Goal: Task Accomplishment & Management: Complete application form

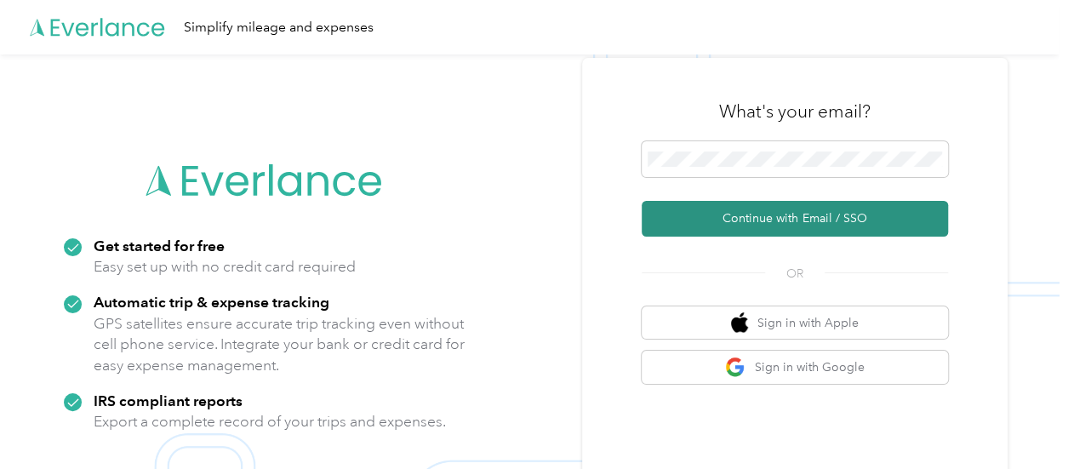
click at [736, 225] on button "Continue with Email / SSO" at bounding box center [795, 219] width 306 height 36
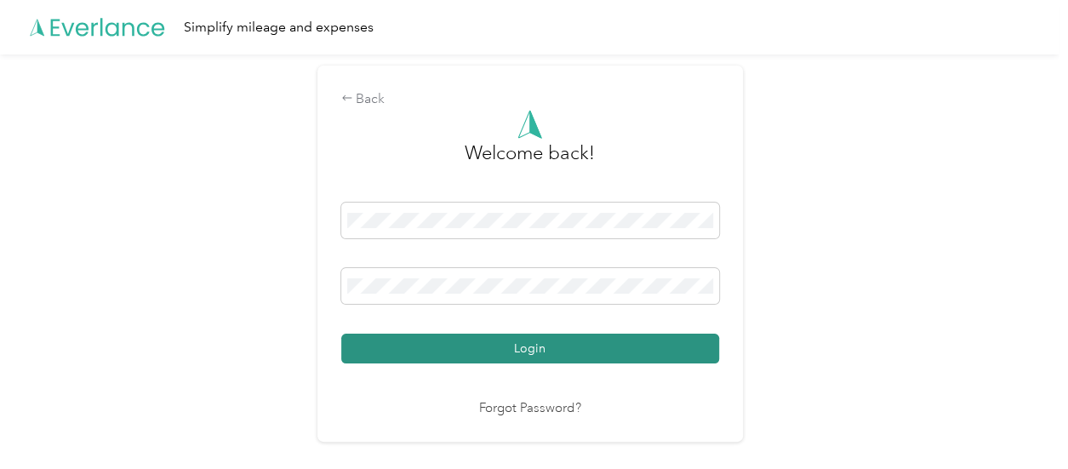
click at [475, 348] on button "Login" at bounding box center [530, 349] width 378 height 30
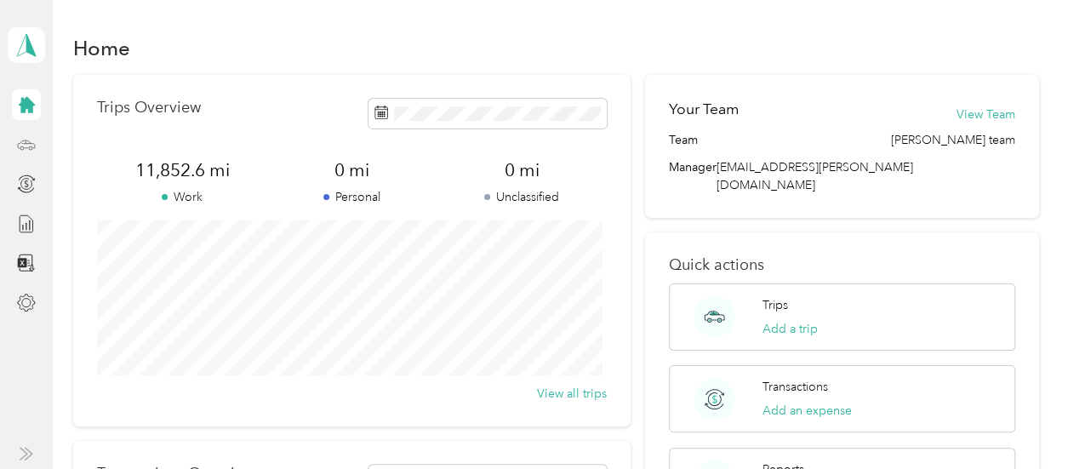
click at [37, 142] on div at bounding box center [26, 144] width 29 height 31
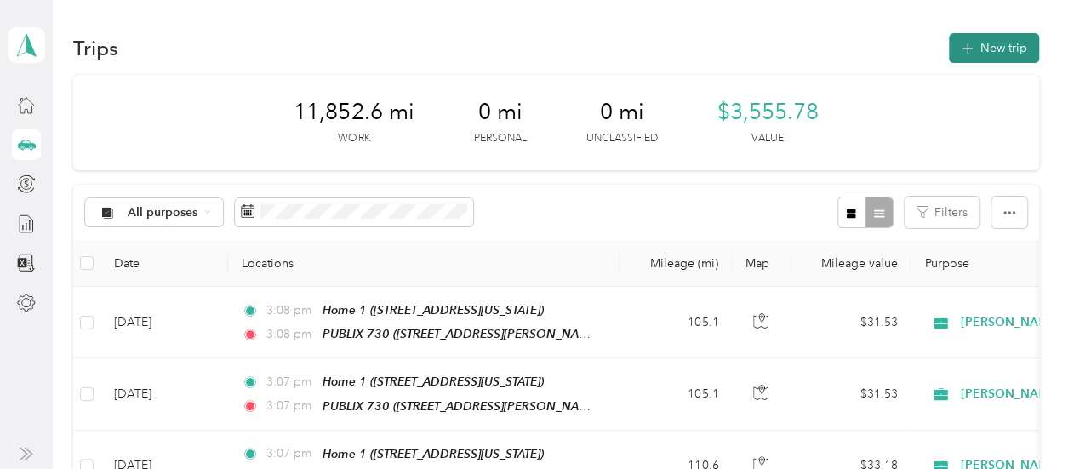
click at [991, 43] on button "New trip" at bounding box center [994, 48] width 90 height 30
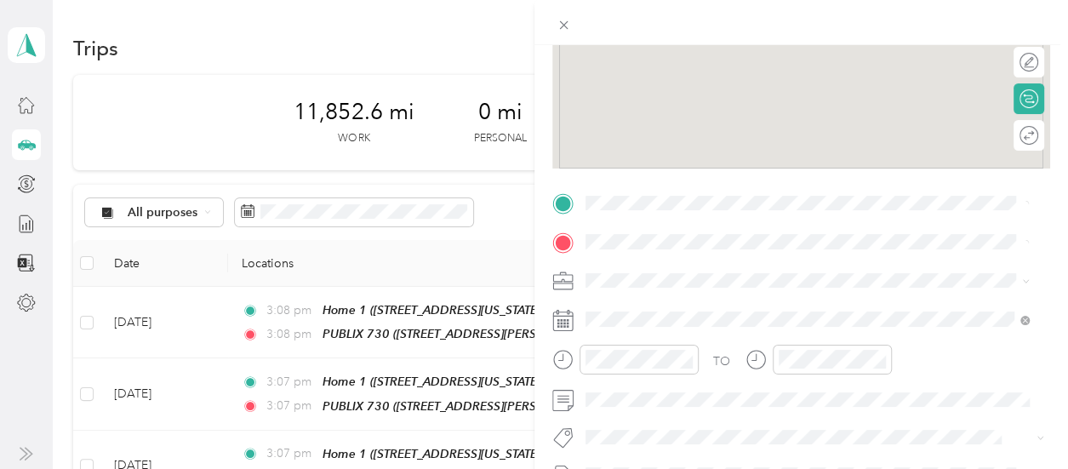
scroll to position [255, 0]
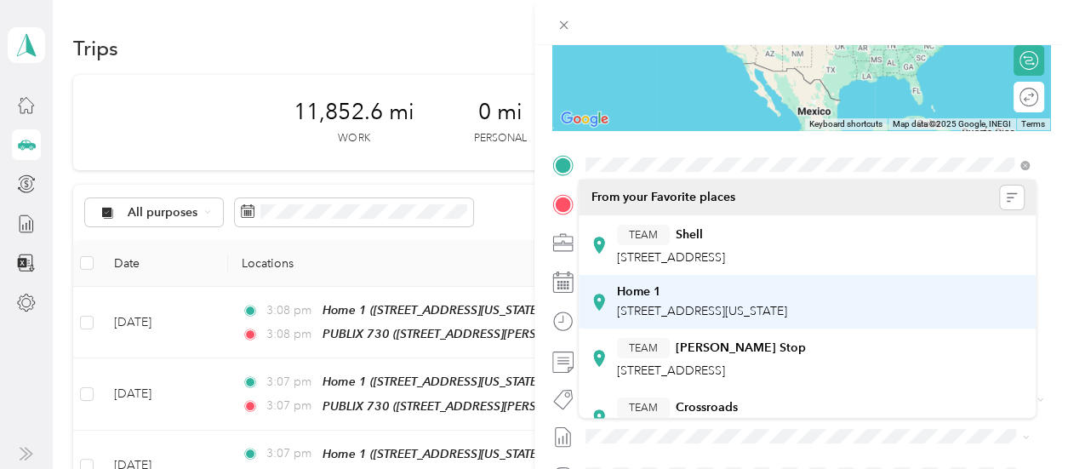
click at [638, 308] on span "[STREET_ADDRESS][US_STATE]" at bounding box center [702, 311] width 170 height 14
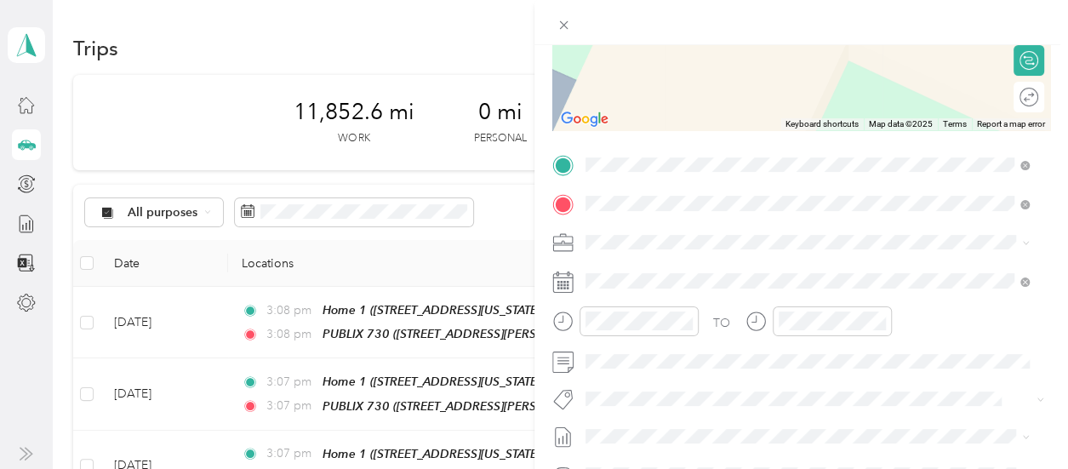
click at [667, 277] on div "Publix 2011 [STREET_ADDRESS][US_STATE]" at bounding box center [702, 281] width 170 height 36
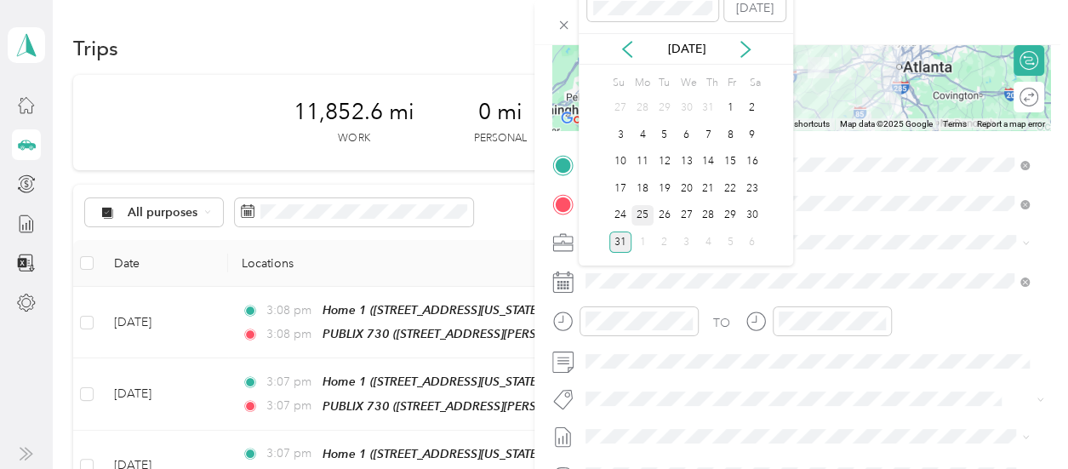
click at [644, 216] on div "25" at bounding box center [643, 215] width 22 height 21
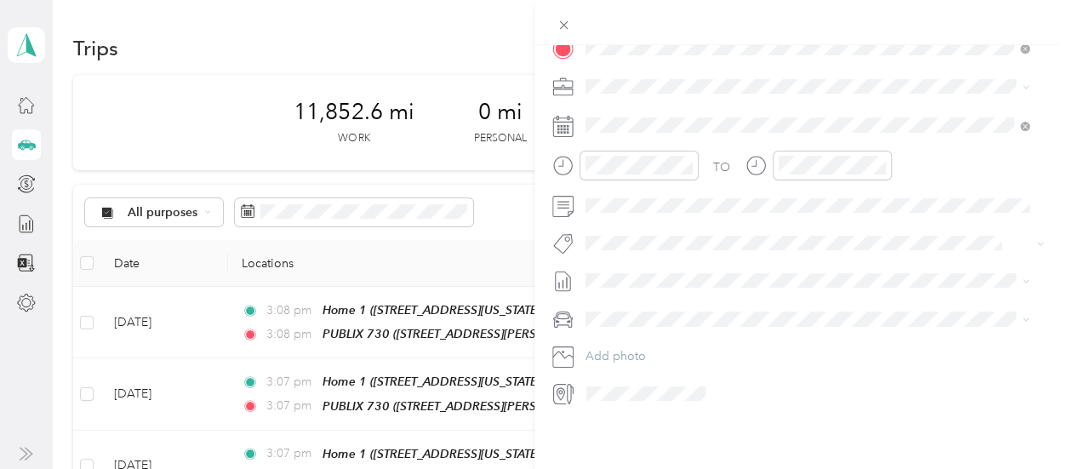
scroll to position [425, 0]
click at [625, 332] on span "FORD ESCAPE" at bounding box center [631, 335] width 81 height 14
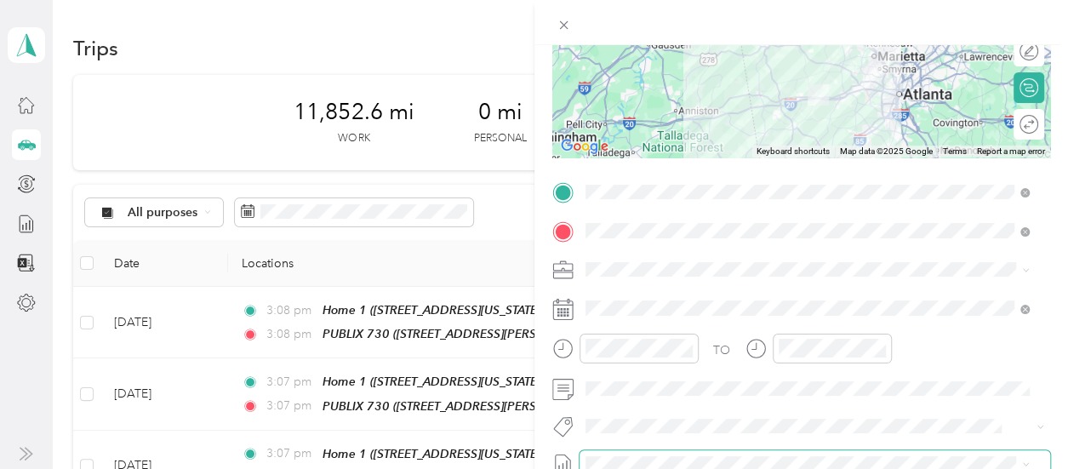
scroll to position [169, 0]
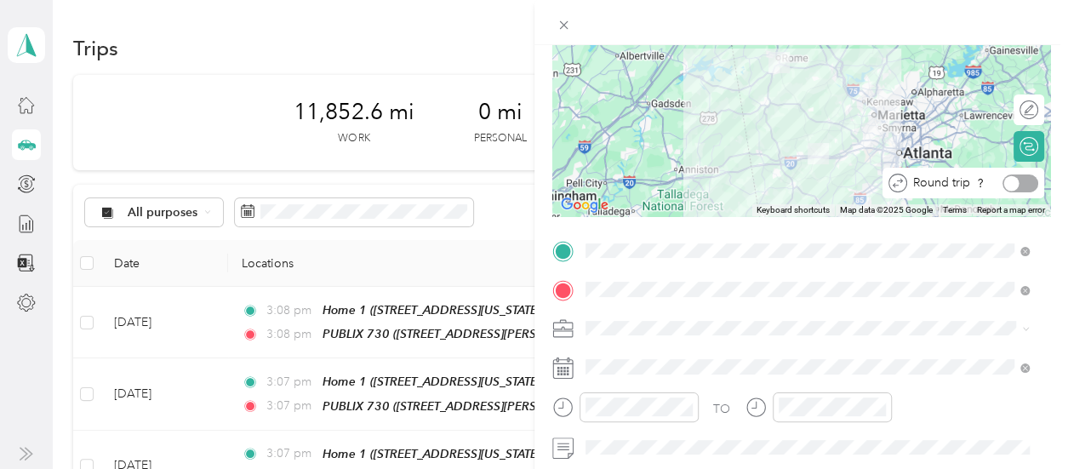
click at [1015, 183] on div at bounding box center [1021, 184] width 36 height 18
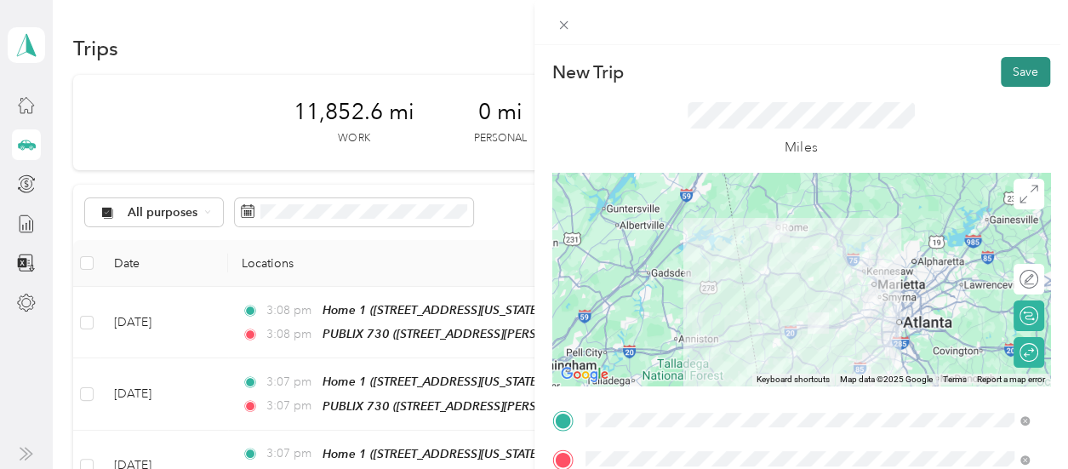
click at [1016, 69] on button "Save" at bounding box center [1025, 72] width 49 height 30
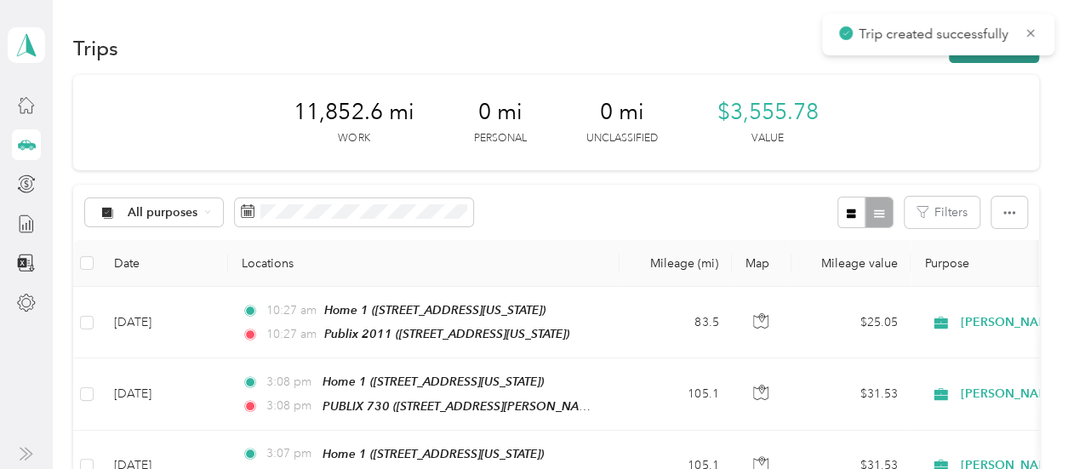
click at [987, 58] on button "New trip" at bounding box center [994, 48] width 90 height 30
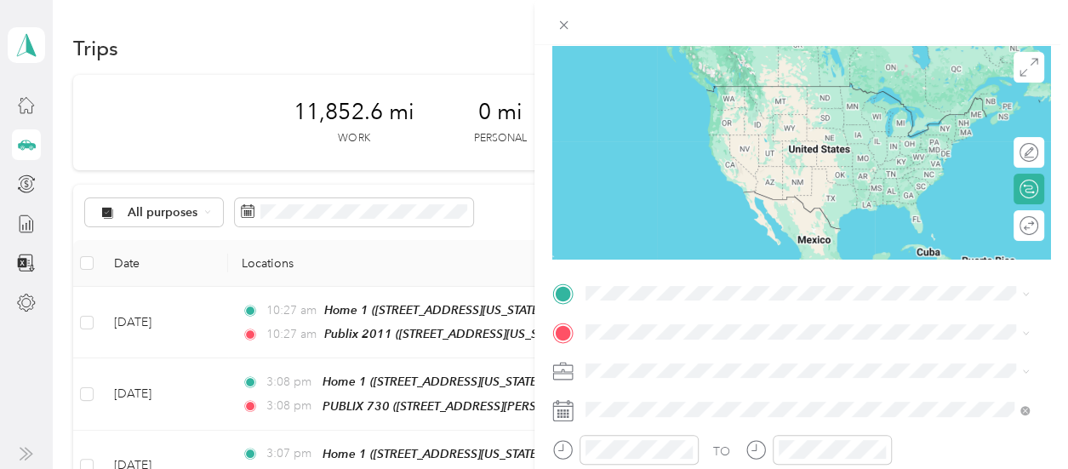
scroll to position [255, 0]
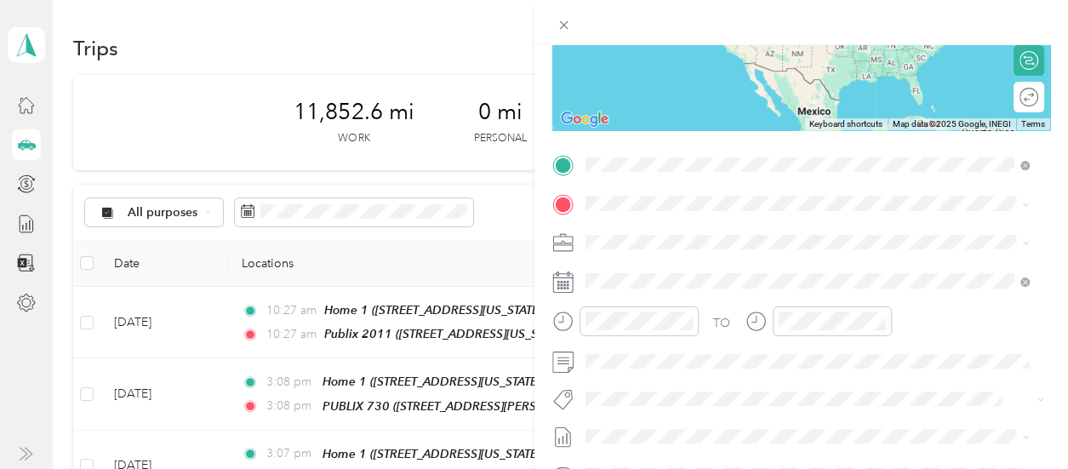
click at [621, 299] on div "Home [STREET_ADDRESS][US_STATE]" at bounding box center [702, 302] width 170 height 36
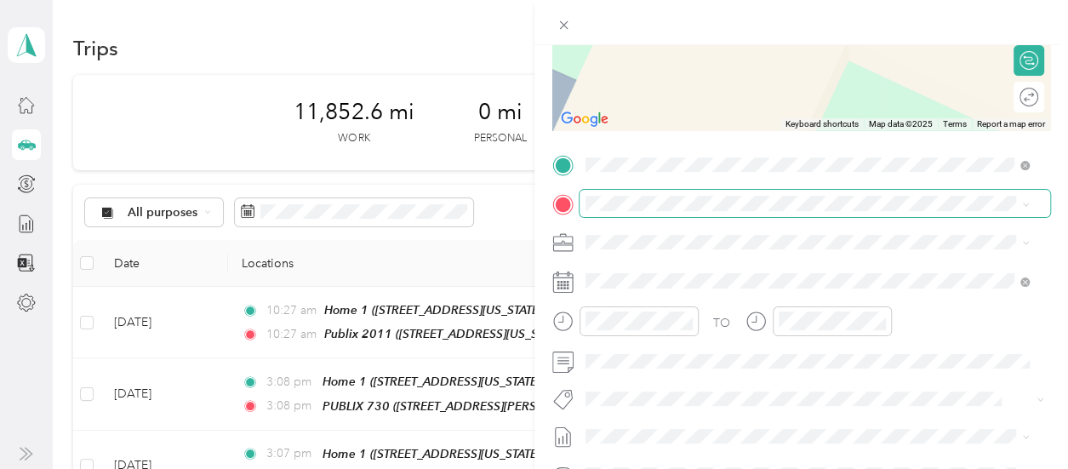
click at [627, 468] on div "New Trip Save This trip cannot be edited because it is either under review, app…" at bounding box center [530, 469] width 1060 height 0
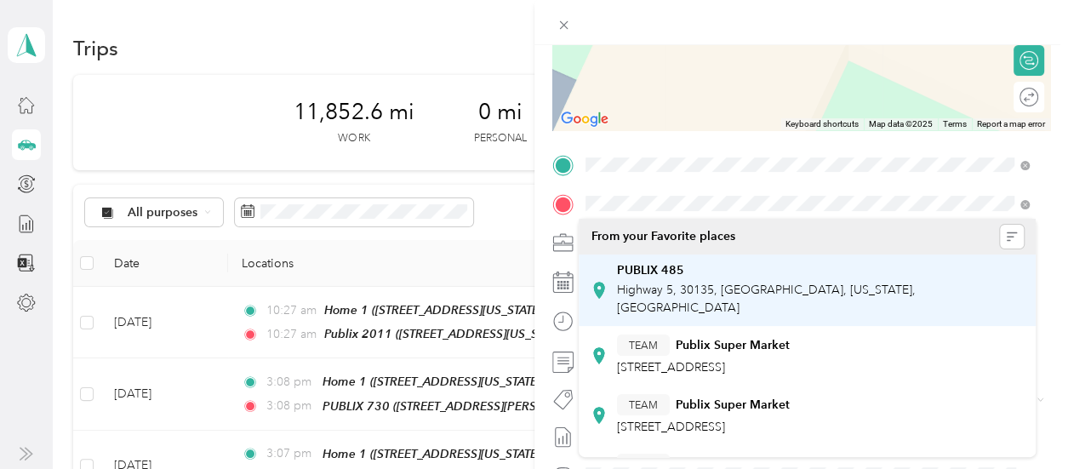
click at [664, 280] on div "PUBLIX [STREET_ADDRESS][US_STATE]" at bounding box center [820, 290] width 407 height 54
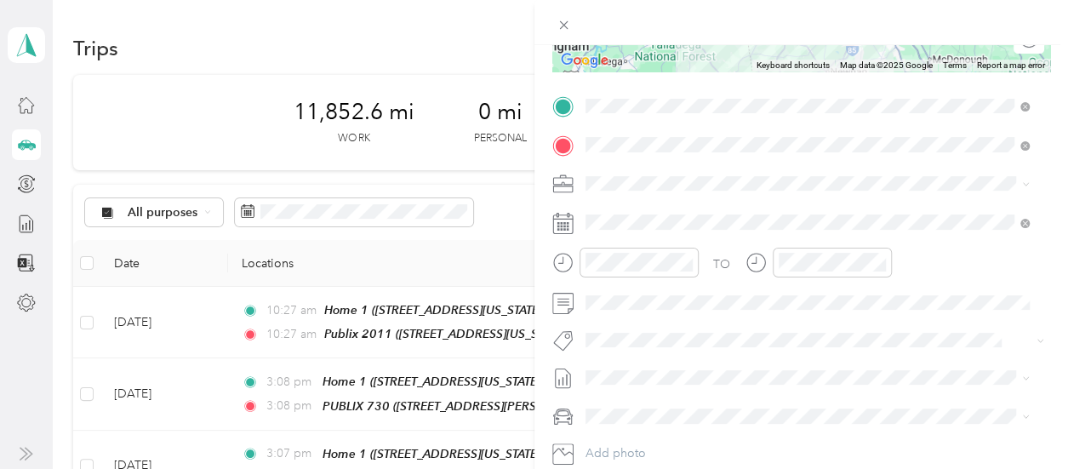
scroll to position [341, 0]
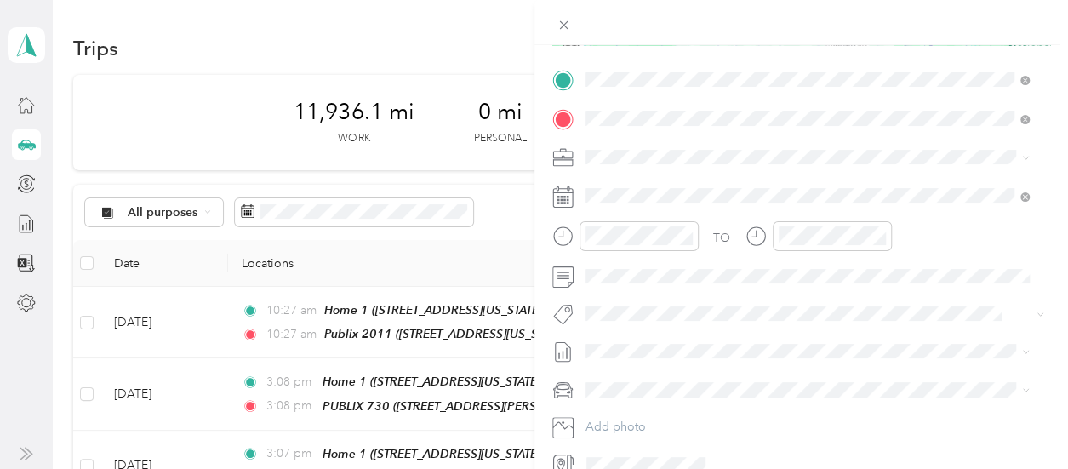
click at [804, 327] on div "TO Add photo" at bounding box center [801, 271] width 499 height 411
click at [632, 421] on div "FORD ESCAPE" at bounding box center [807, 418] width 433 height 18
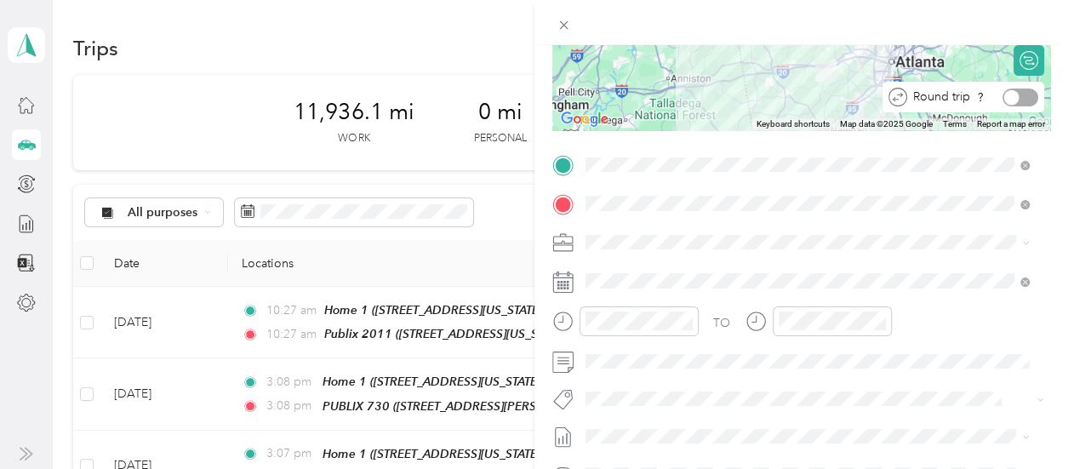
click at [1013, 94] on div at bounding box center [1021, 98] width 36 height 18
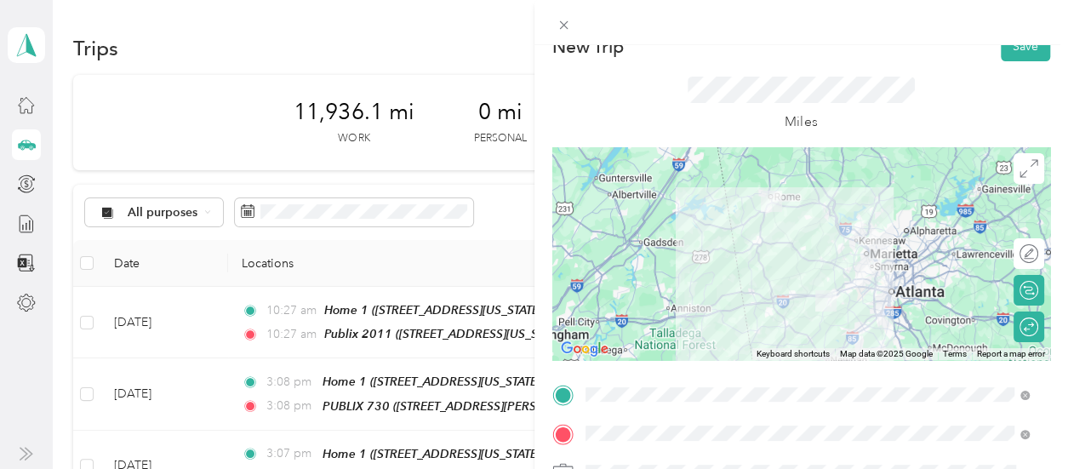
scroll to position [0, 0]
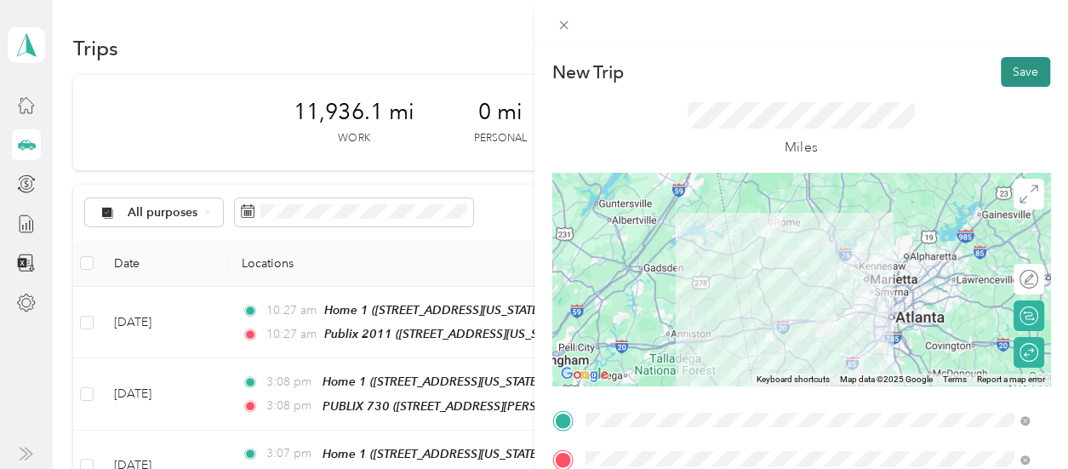
click at [1021, 67] on button "Save" at bounding box center [1025, 72] width 49 height 30
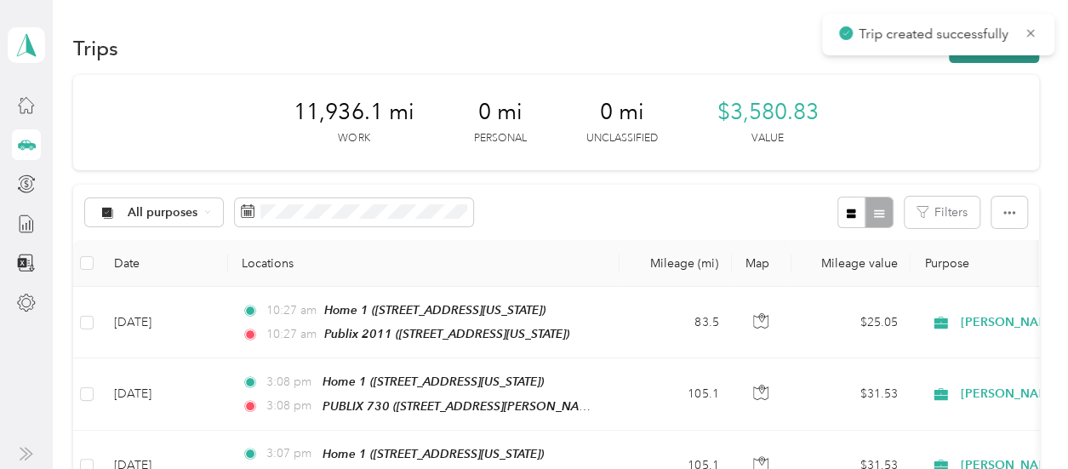
click at [969, 58] on button "New trip" at bounding box center [994, 48] width 90 height 30
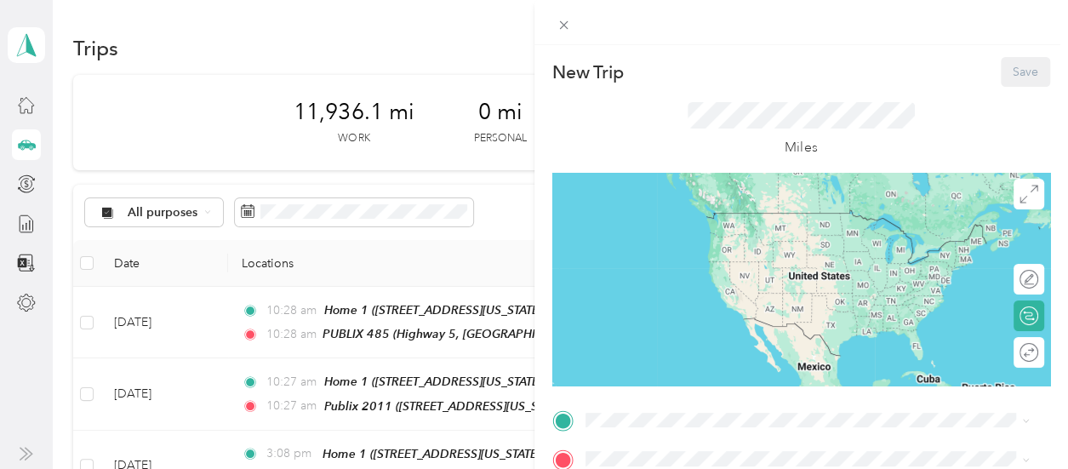
scroll to position [255, 0]
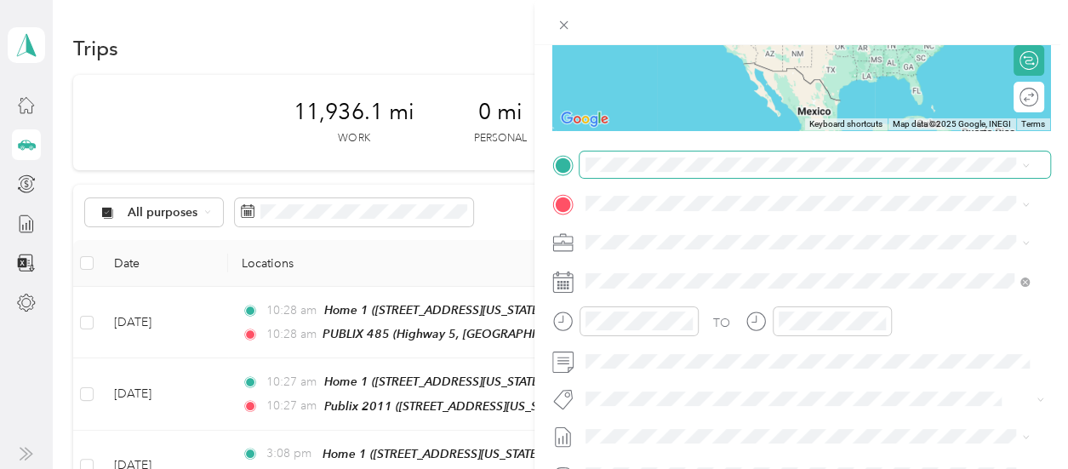
click at [636, 177] on span at bounding box center [816, 165] width 472 height 27
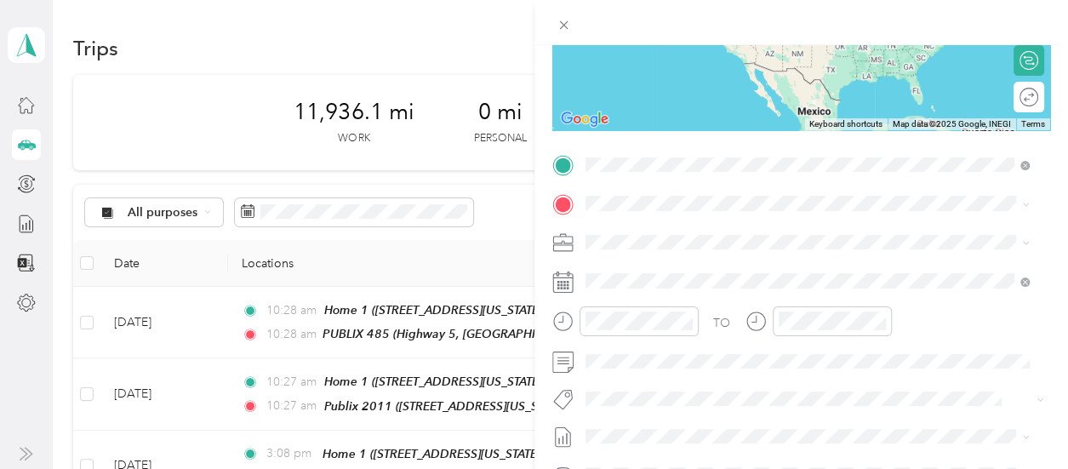
click at [681, 307] on span "[STREET_ADDRESS][US_STATE]" at bounding box center [702, 311] width 170 height 14
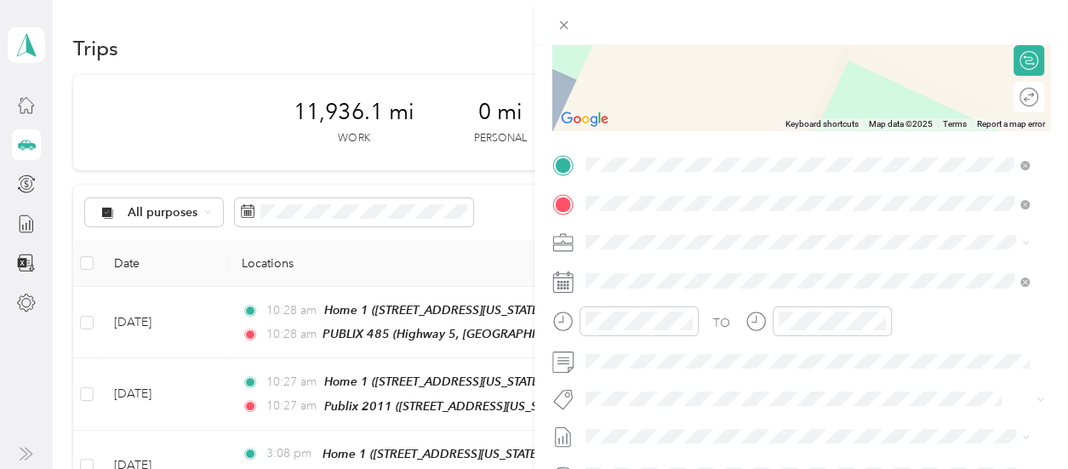
click at [667, 279] on div "PUBLIX [STREET_ADDRESS][US_STATE]" at bounding box center [702, 281] width 170 height 36
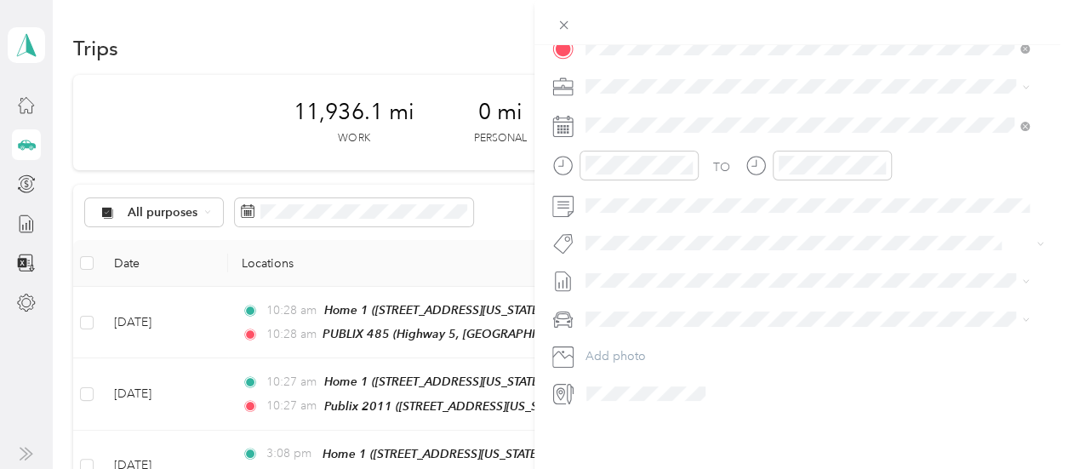
scroll to position [425, 0]
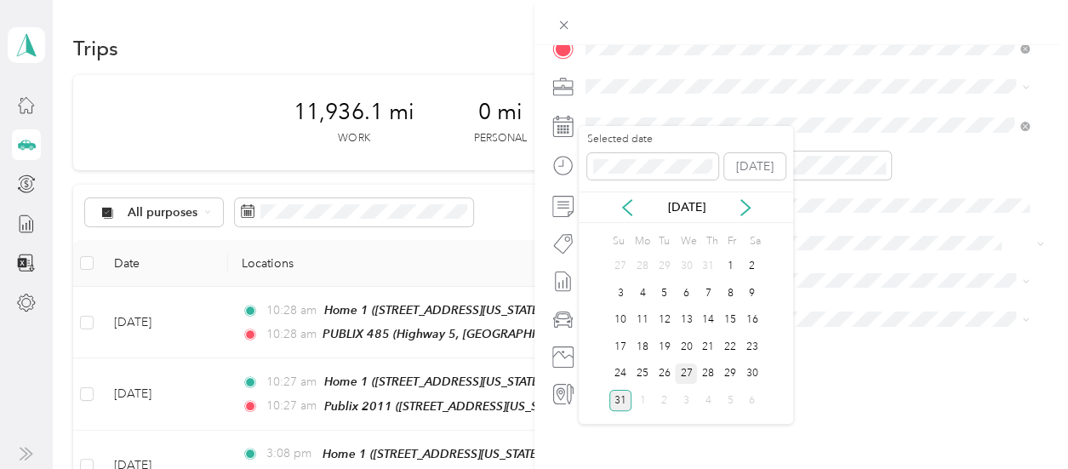
click at [687, 371] on div "27" at bounding box center [686, 373] width 22 height 21
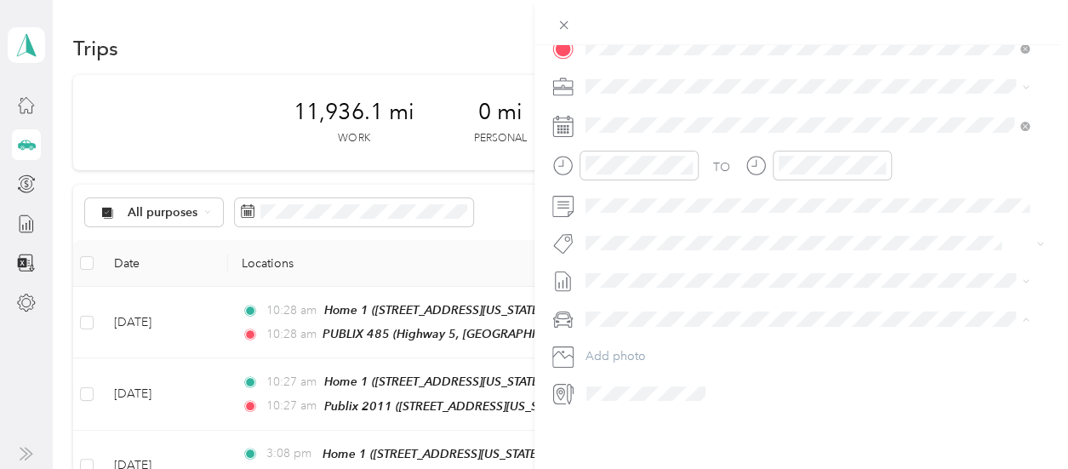
click at [630, 337] on div "FORD ESCAPE" at bounding box center [807, 335] width 433 height 18
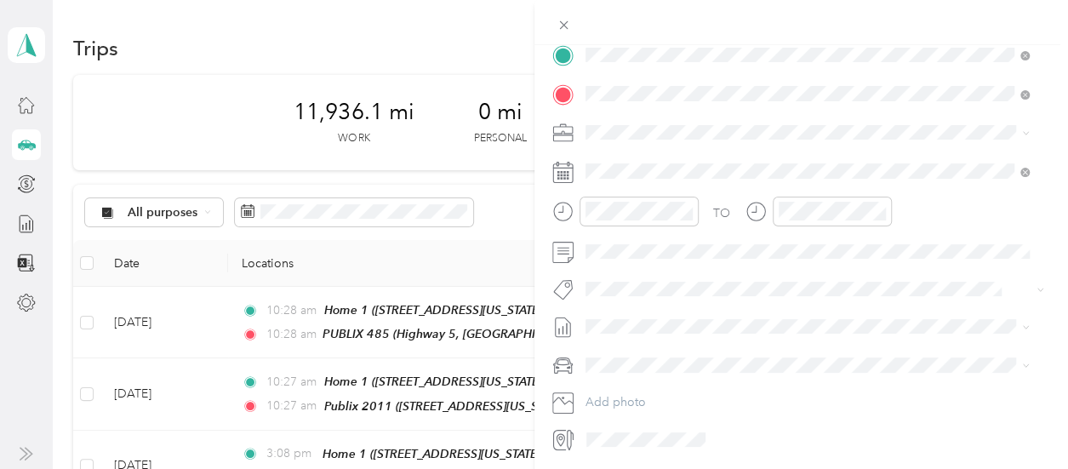
scroll to position [255, 0]
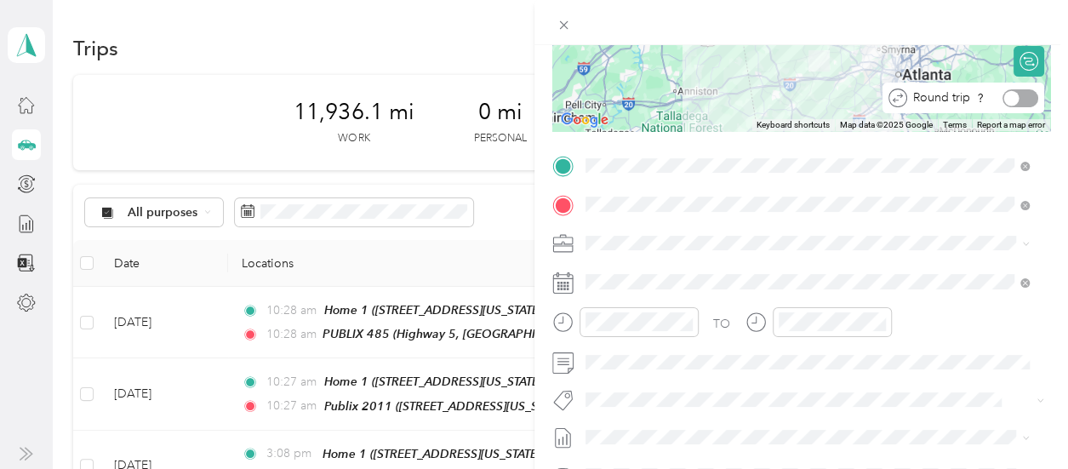
click at [1019, 96] on div at bounding box center [1021, 98] width 36 height 18
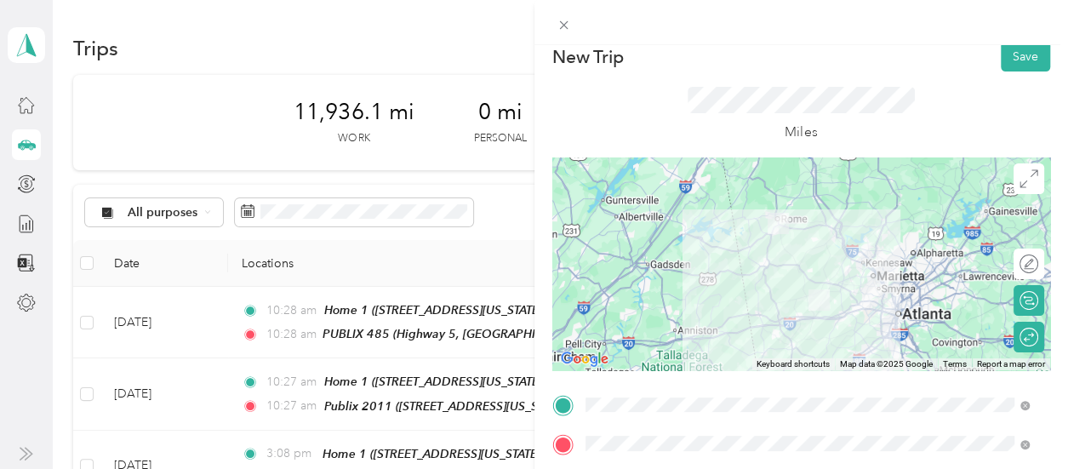
scroll to position [0, 0]
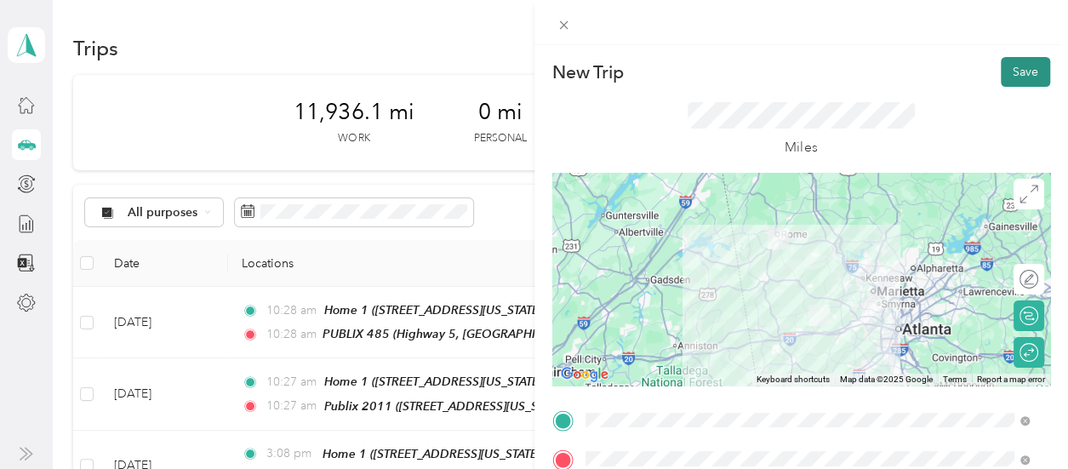
click at [1018, 73] on button "Save" at bounding box center [1025, 72] width 49 height 30
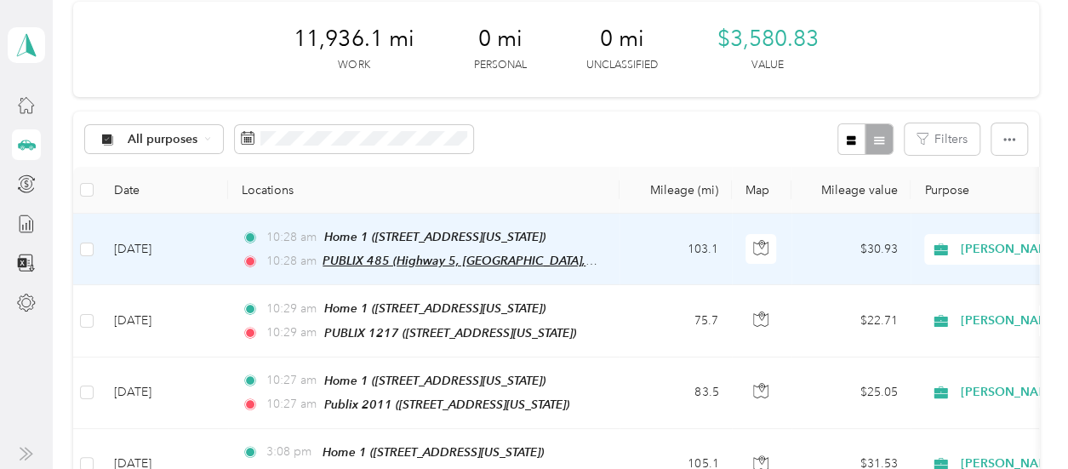
scroll to position [85, 0]
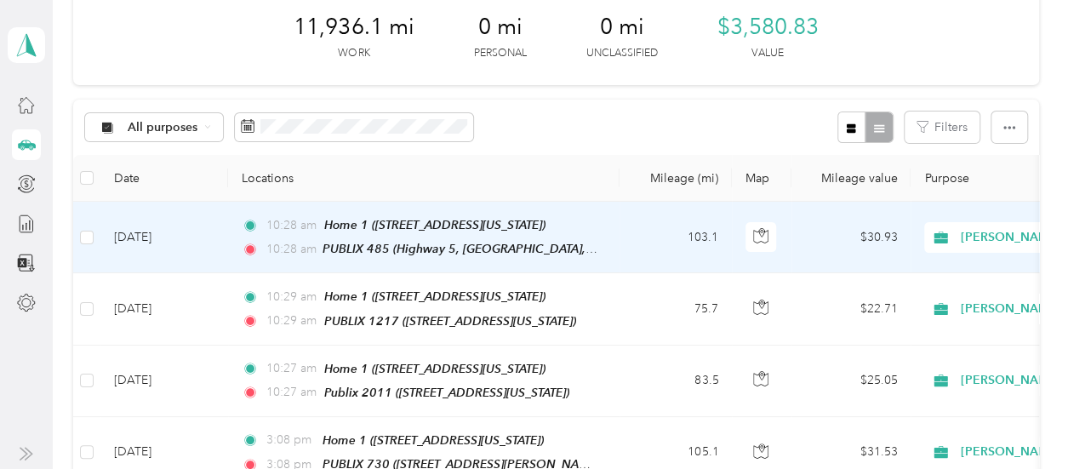
click at [652, 226] on td "103.1" at bounding box center [676, 238] width 112 height 72
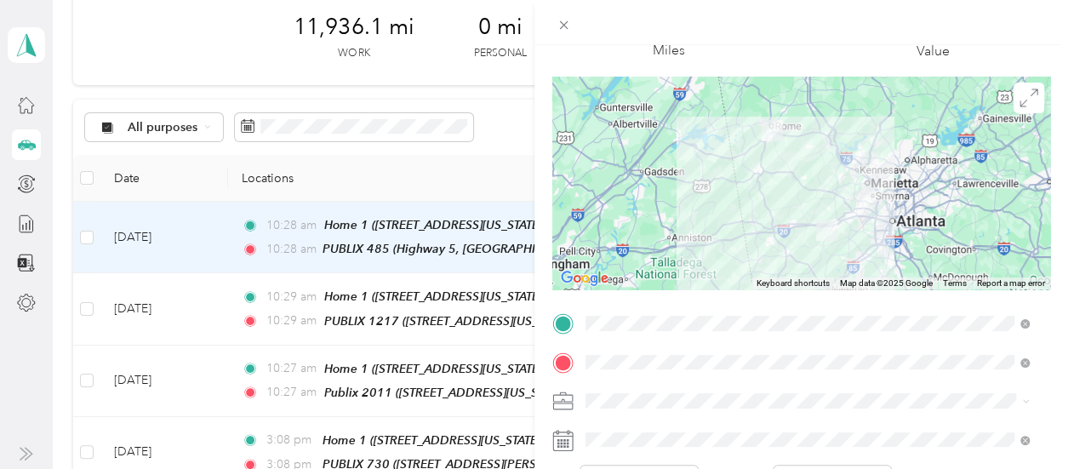
scroll to position [170, 0]
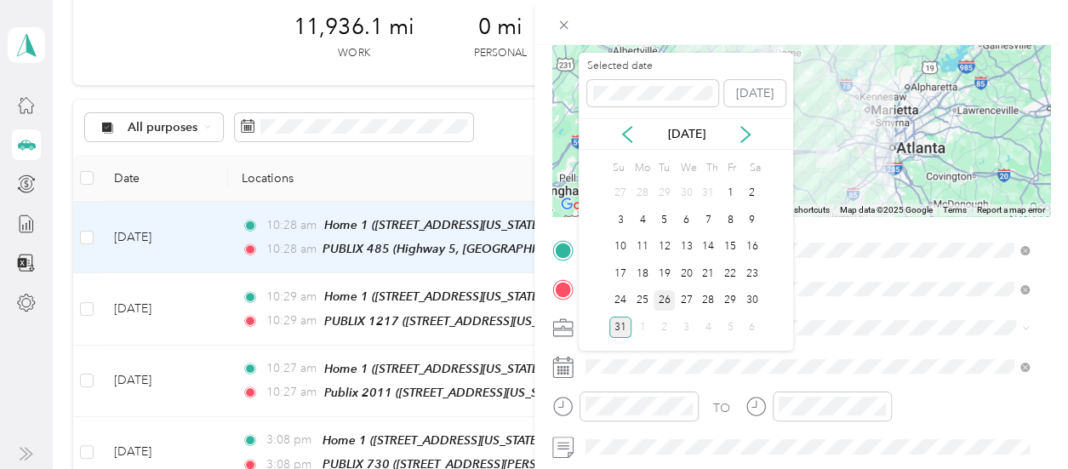
click at [667, 300] on div "26" at bounding box center [665, 300] width 22 height 21
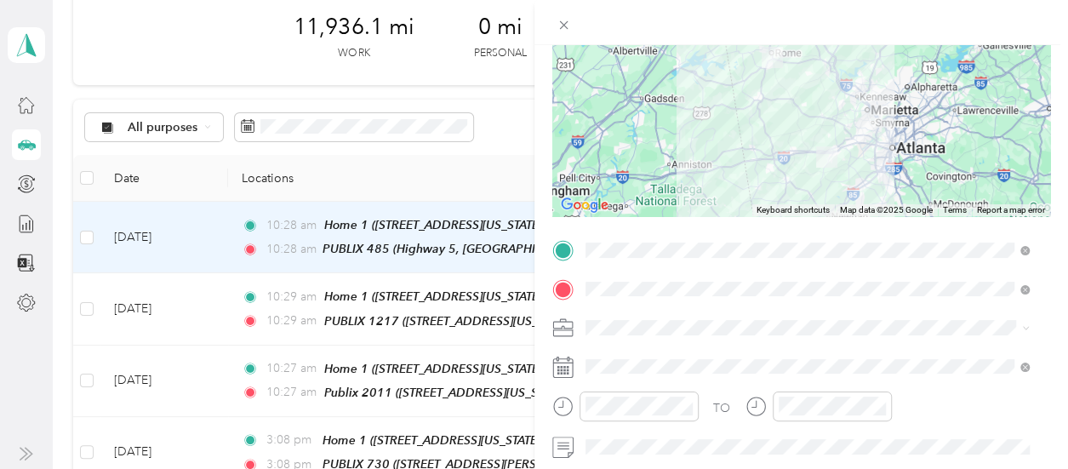
click at [1044, 40] on div at bounding box center [802, 22] width 535 height 45
click at [1049, 243] on form "Trip details Save This trip cannot be edited because it is either under review,…" at bounding box center [802, 267] width 535 height 761
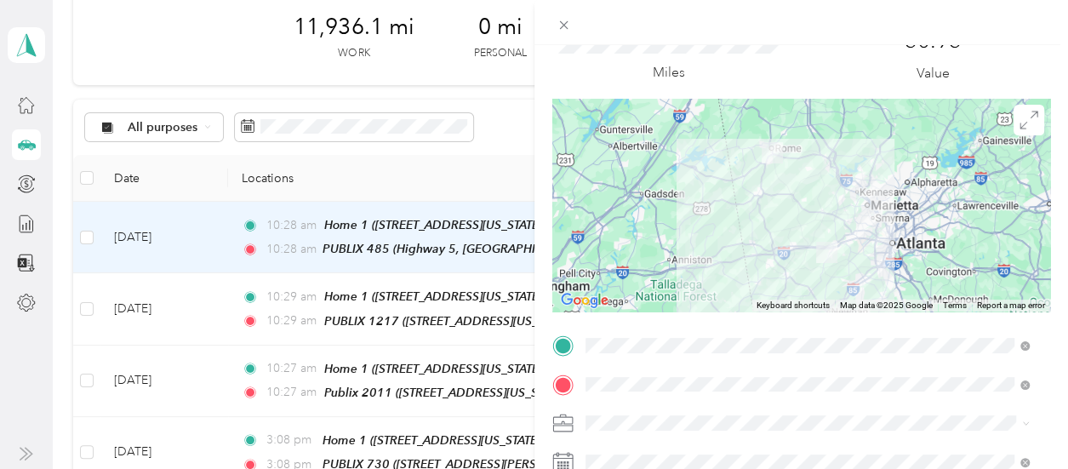
scroll to position [0, 0]
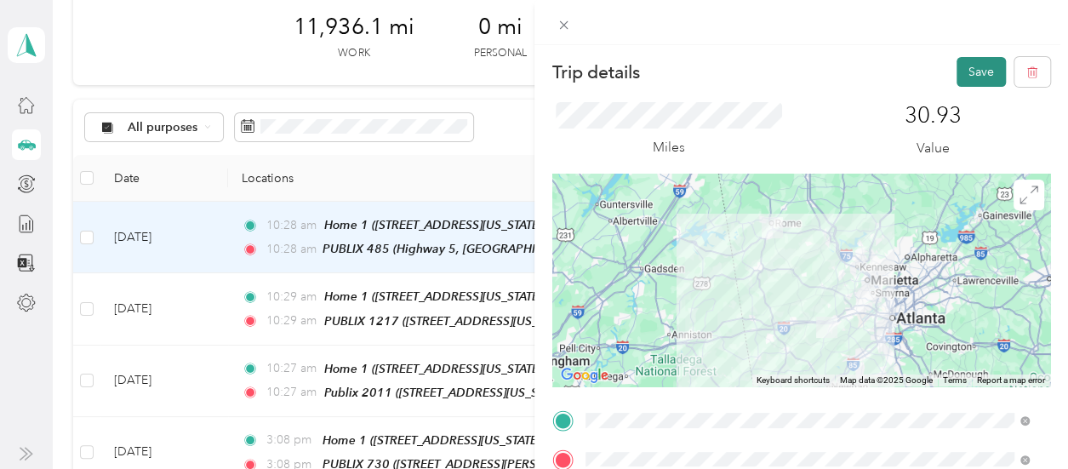
click at [967, 65] on button "Save" at bounding box center [981, 72] width 49 height 30
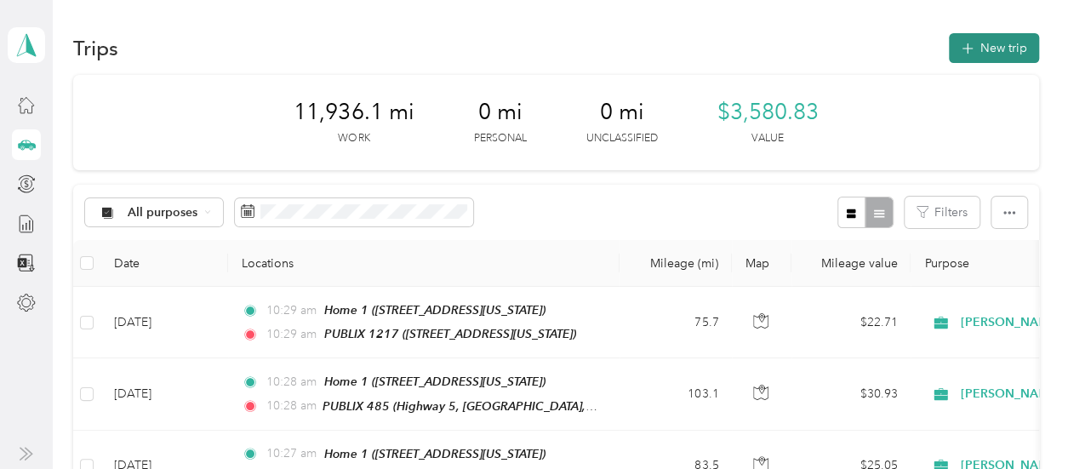
click at [967, 49] on icon "button" at bounding box center [967, 48] width 11 height 11
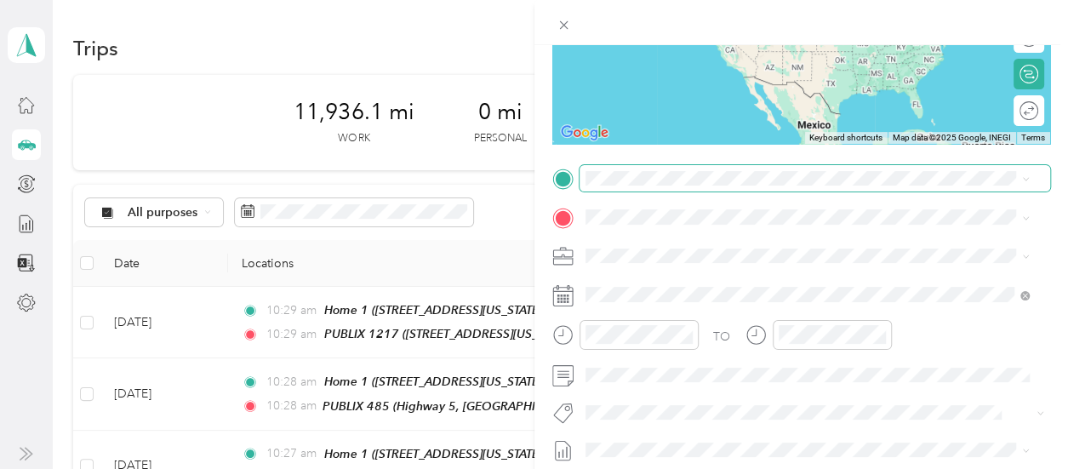
scroll to position [255, 0]
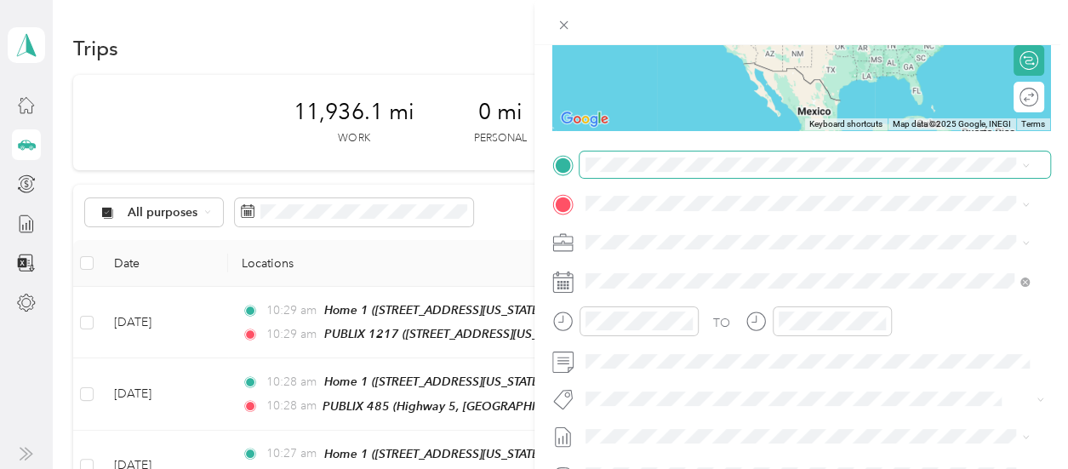
click at [636, 174] on span at bounding box center [816, 165] width 472 height 27
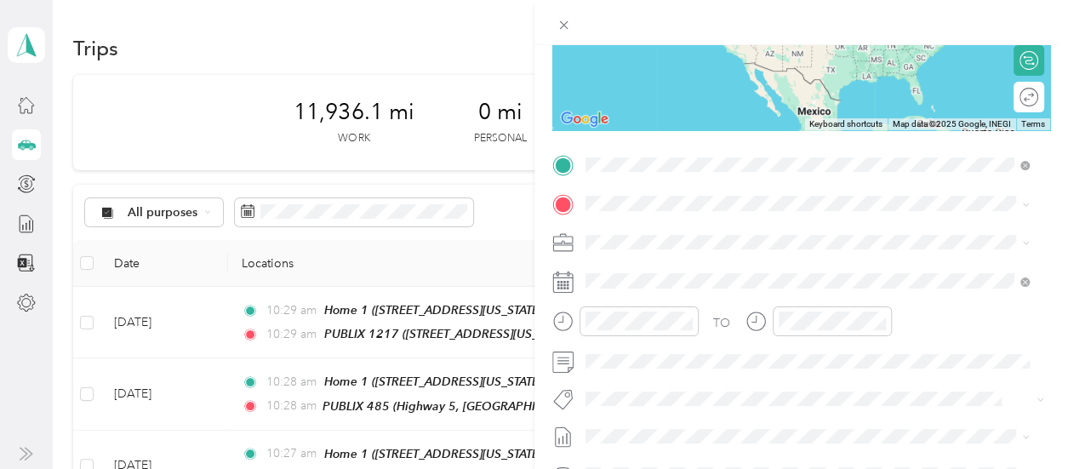
click at [659, 300] on div "Home [STREET_ADDRESS][US_STATE]" at bounding box center [702, 302] width 170 height 36
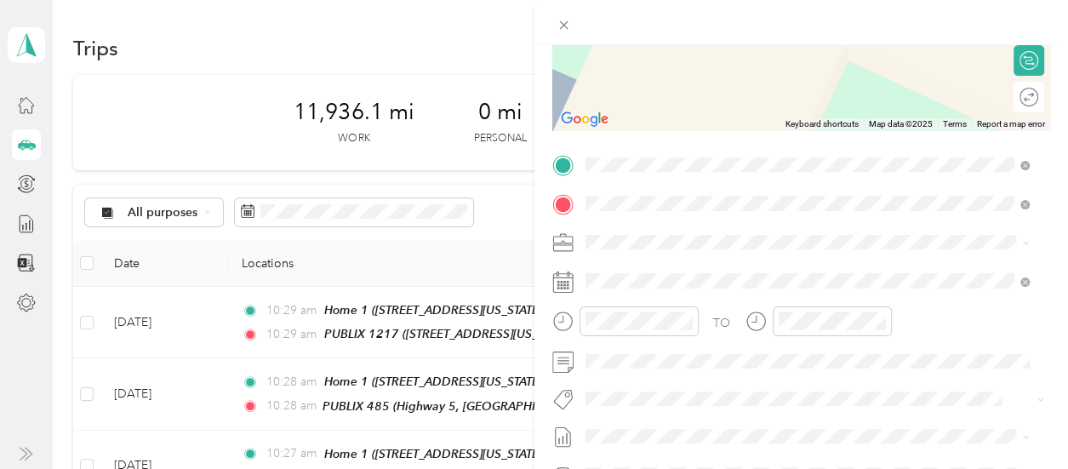
click at [661, 277] on div "PUBLIX [STREET_ADDRESS][US_STATE]" at bounding box center [702, 281] width 170 height 36
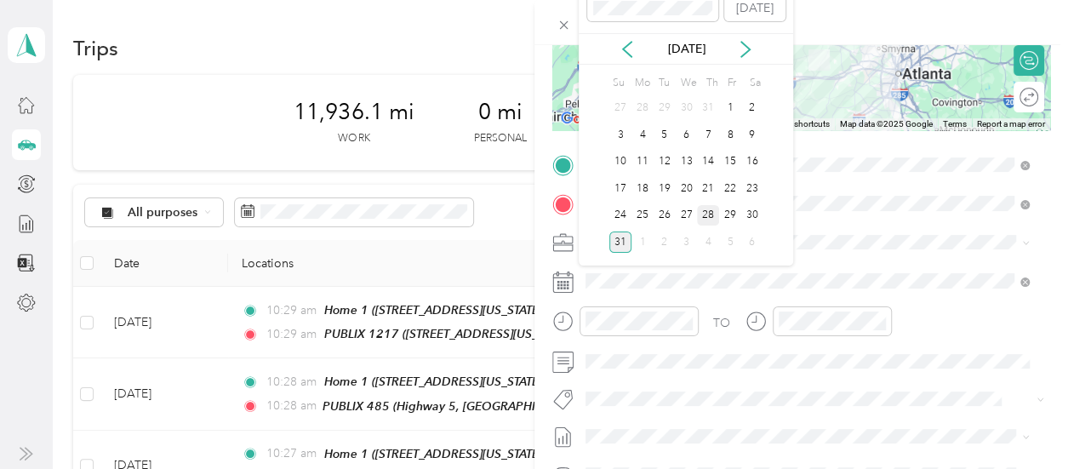
click at [710, 208] on div "28" at bounding box center [708, 215] width 22 height 21
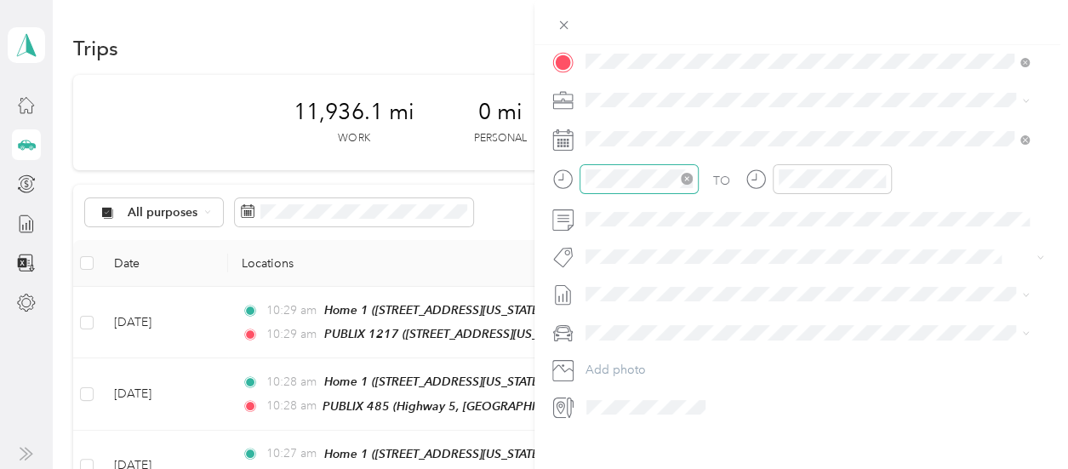
scroll to position [425, 0]
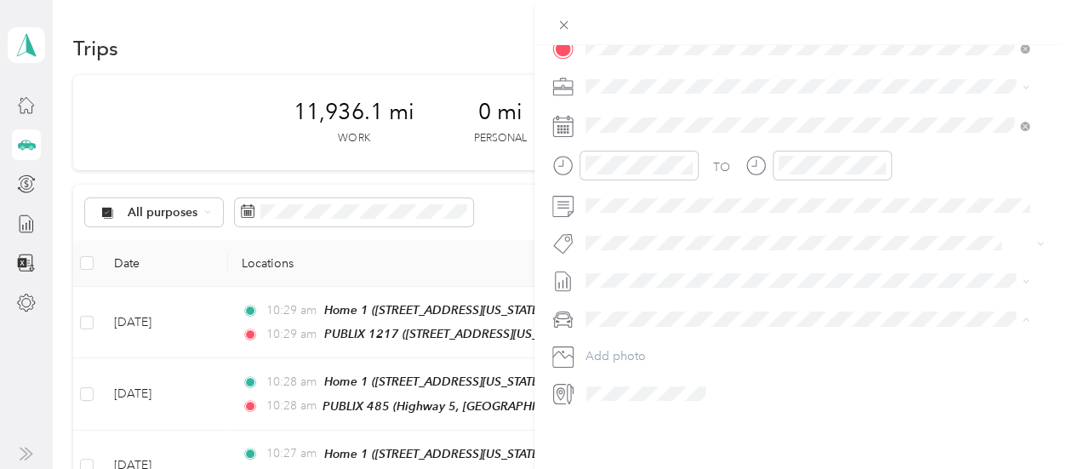
click at [616, 332] on span "FORD ESCAPE" at bounding box center [631, 335] width 81 height 14
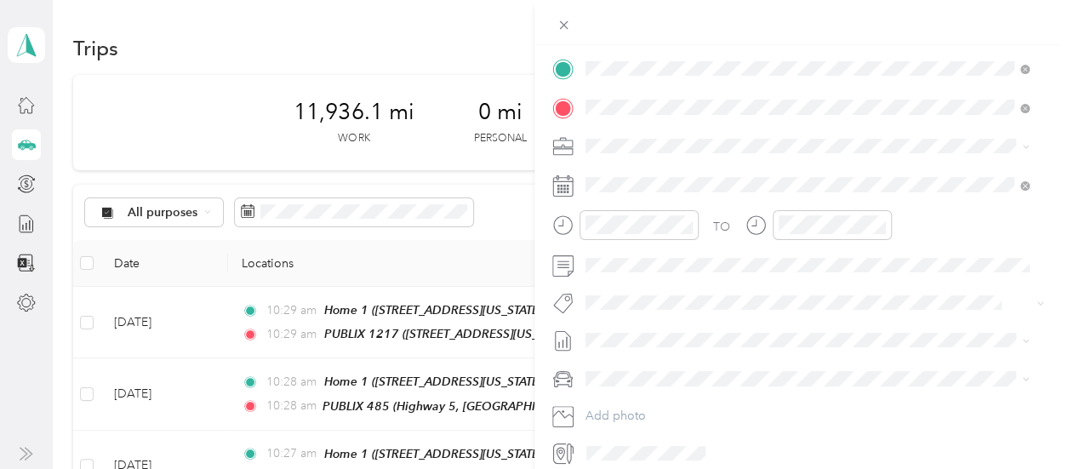
scroll to position [255, 0]
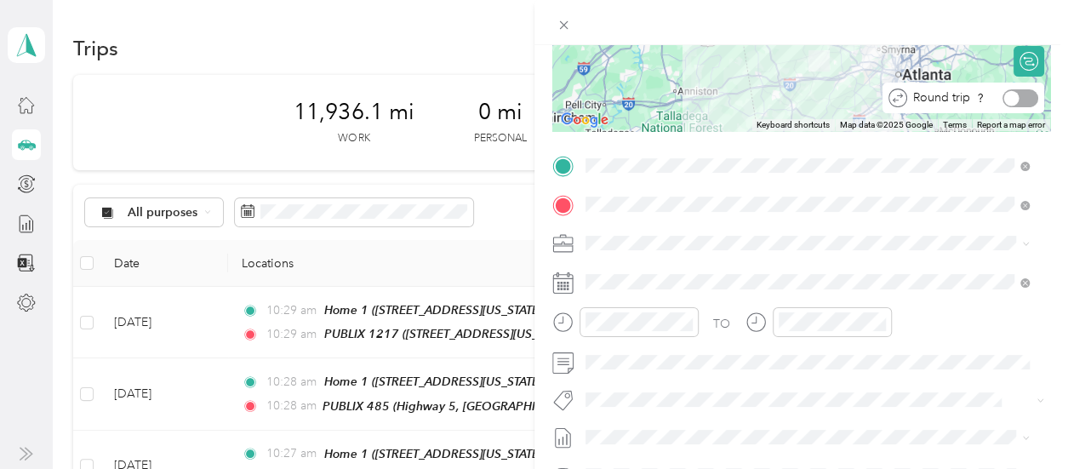
click at [1013, 100] on div at bounding box center [1021, 98] width 36 height 18
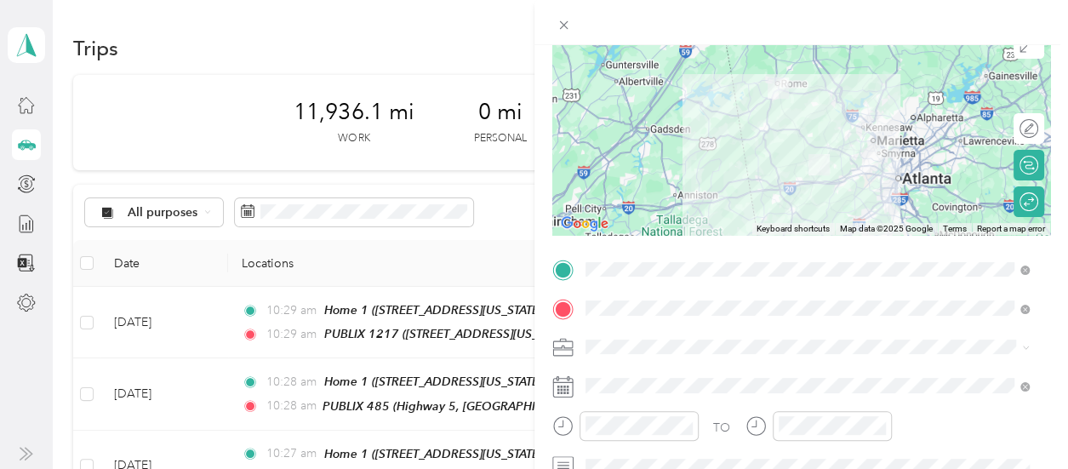
scroll to position [0, 0]
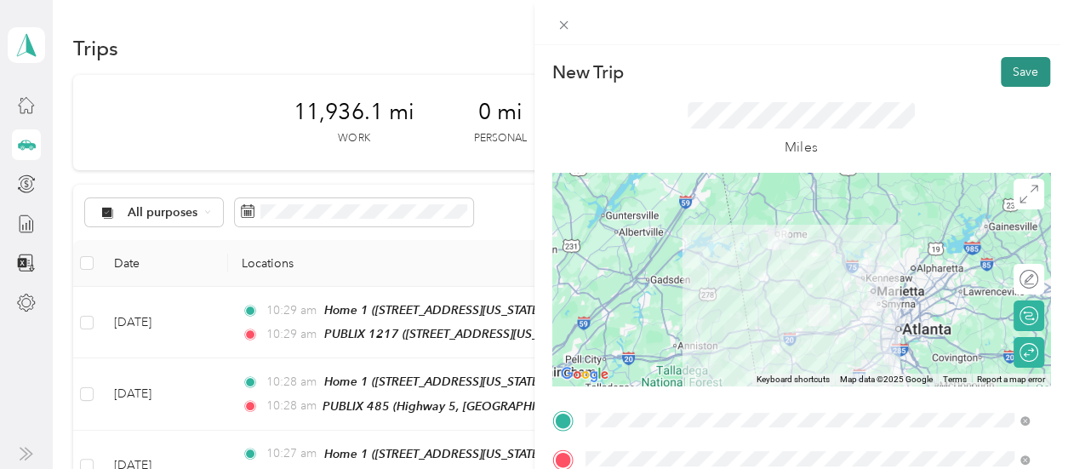
click at [1011, 63] on button "Save" at bounding box center [1025, 72] width 49 height 30
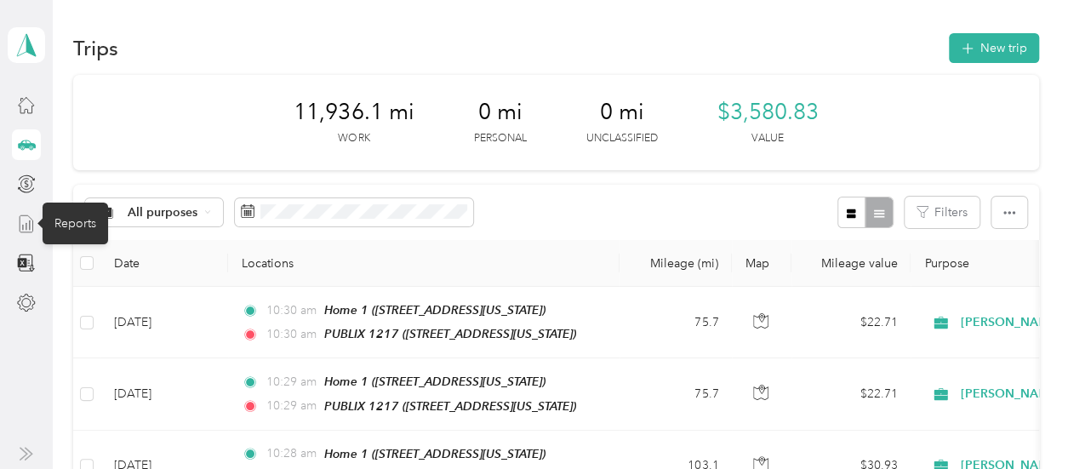
click at [24, 220] on icon at bounding box center [26, 224] width 19 height 19
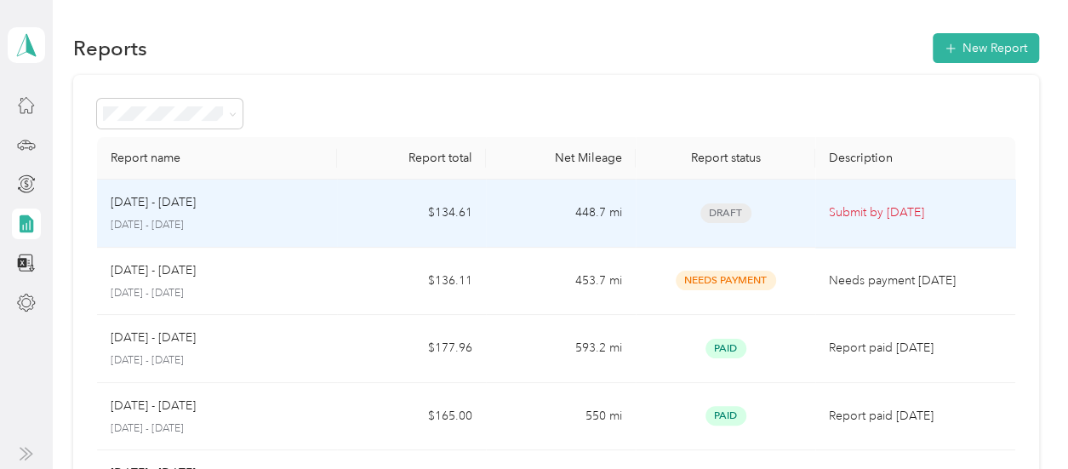
click at [281, 213] on div "[DATE] - [DATE] [DATE] - [DATE]" at bounding box center [217, 213] width 212 height 40
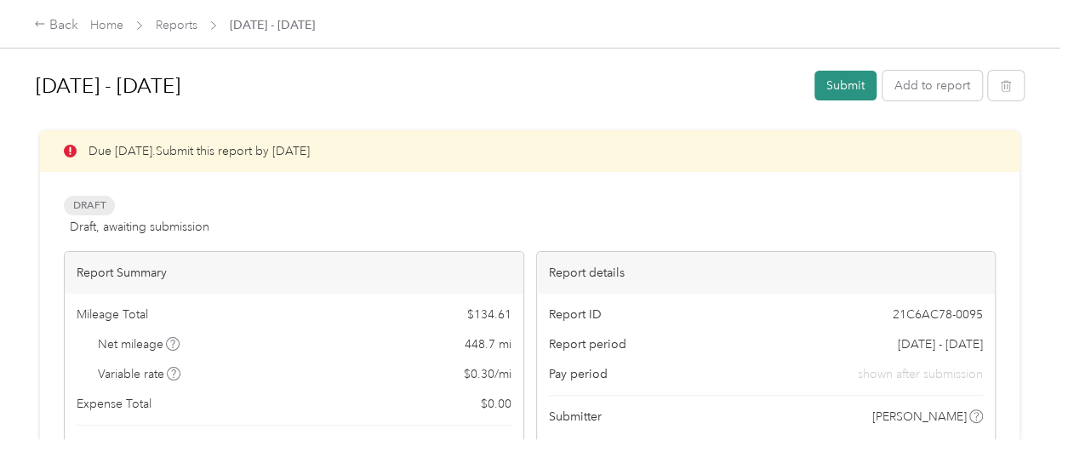
click at [834, 89] on button "Submit" at bounding box center [846, 86] width 62 height 30
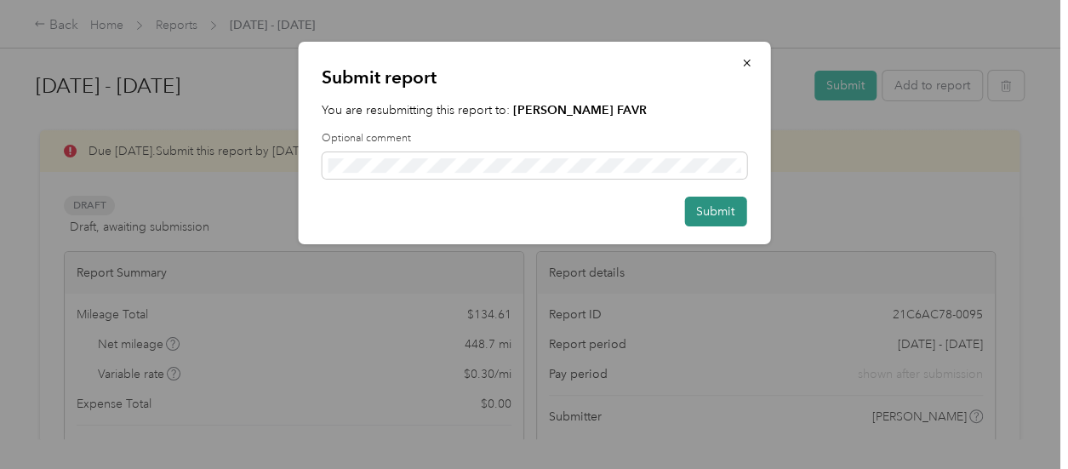
click at [718, 207] on button "Submit" at bounding box center [715, 212] width 62 height 30
